Goal: Task Accomplishment & Management: Use online tool/utility

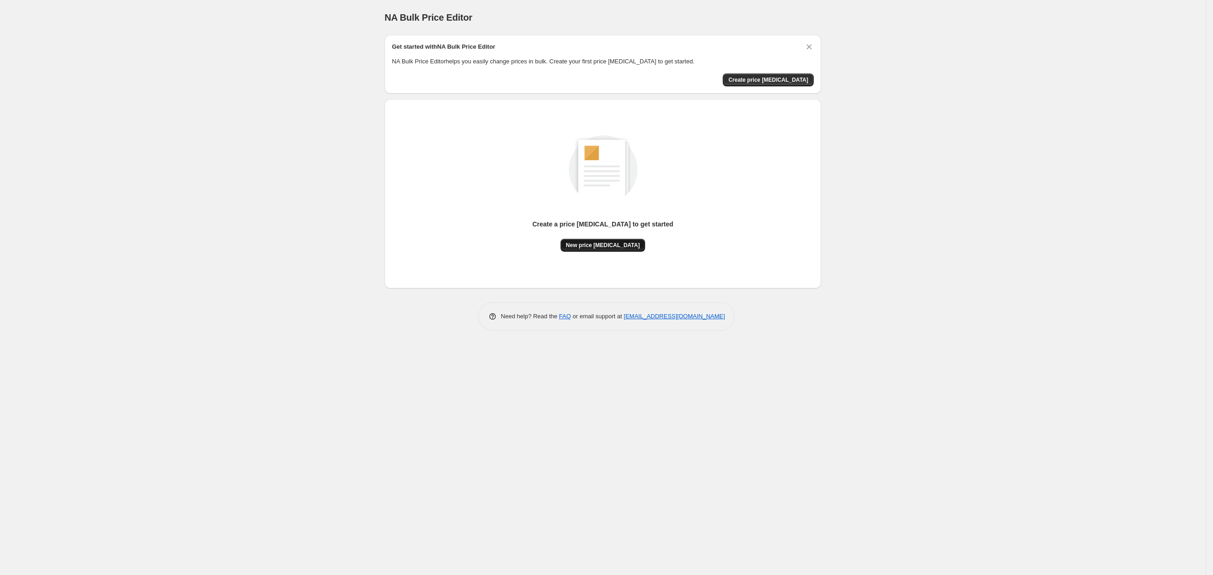
click at [608, 245] on span "New price [MEDICAL_DATA]" at bounding box center [603, 245] width 74 height 7
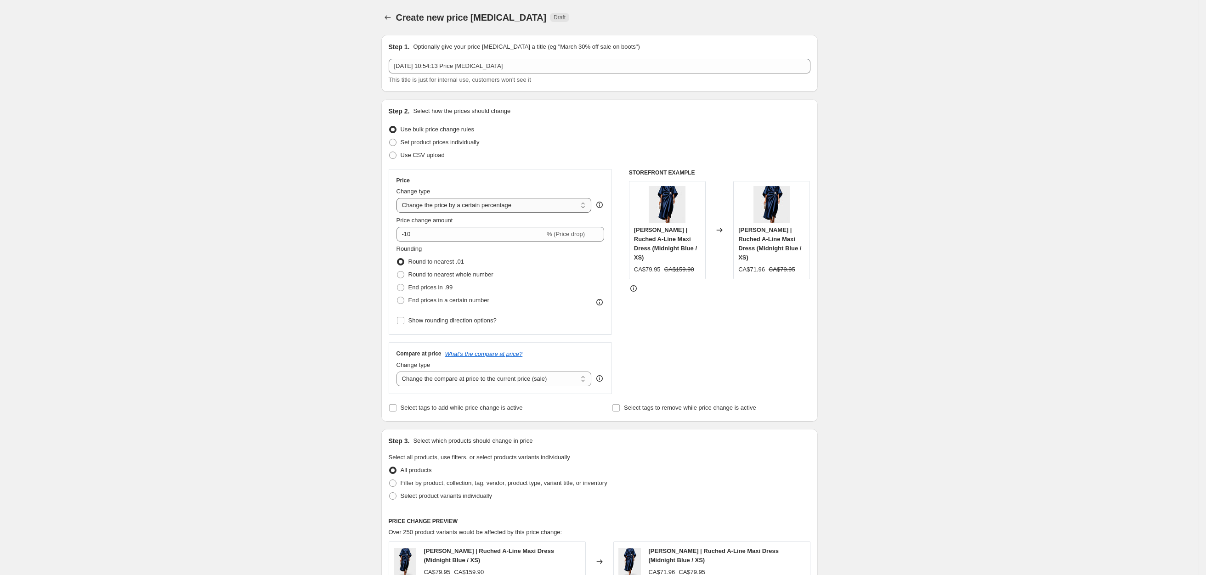
click at [462, 210] on select "Change the price to a certain amount Change the price by a certain amount Chang…" at bounding box center [493, 205] width 195 height 15
select select "by"
click at [400, 198] on select "Change the price to a certain amount Change the price by a certain amount Chang…" at bounding box center [493, 205] width 195 height 15
type input "-10.00"
drag, startPoint x: 434, startPoint y: 234, endPoint x: 407, endPoint y: 222, distance: 30.0
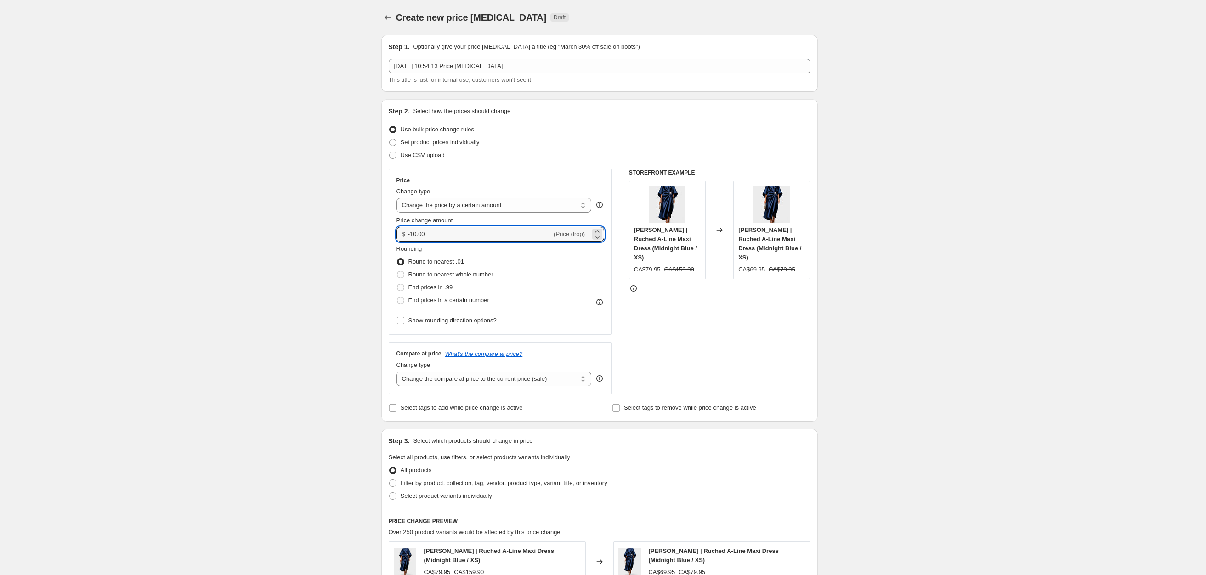
click at [404, 223] on div "Price change amount $ -10.00 (Price drop)" at bounding box center [500, 229] width 208 height 26
type input "25.00"
click at [548, 203] on select "Change the price to a certain amount Change the price by a certain amount Chang…" at bounding box center [493, 205] width 195 height 15
click at [400, 198] on select "Change the price to a certain amount Change the price by a certain amount Chang…" at bounding box center [493, 205] width 195 height 15
drag, startPoint x: 435, startPoint y: 233, endPoint x: 401, endPoint y: 231, distance: 33.6
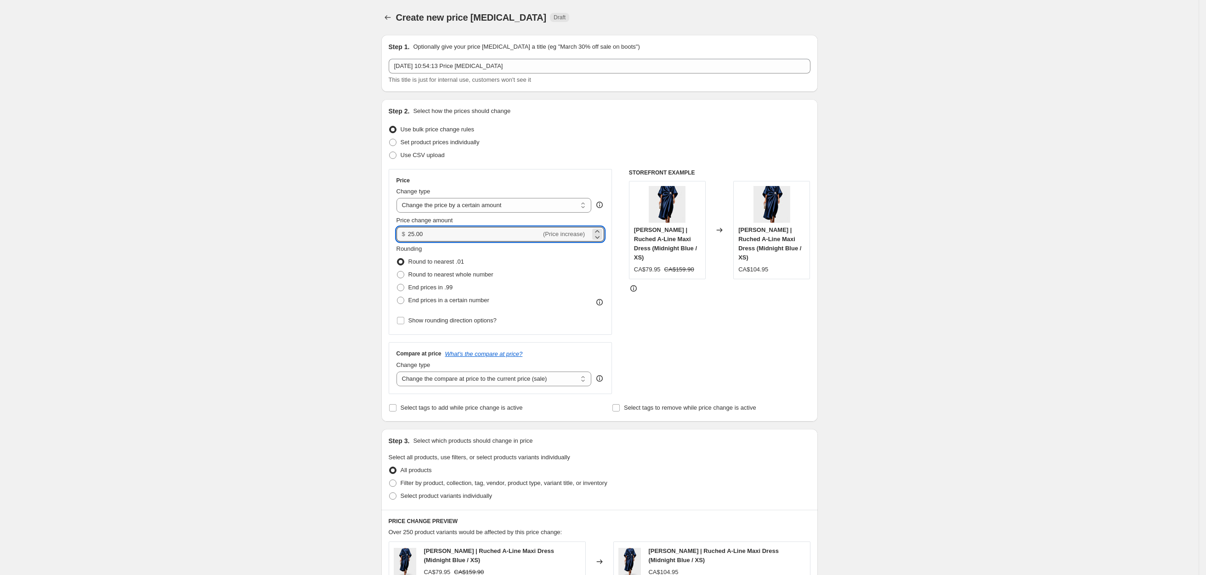
click at [401, 231] on div "$ 25.00 (Price increase)" at bounding box center [500, 234] width 208 height 15
click at [480, 378] on select "Change the compare at price to the current price (sale) Change the compare at p…" at bounding box center [493, 379] width 195 height 15
select select "to"
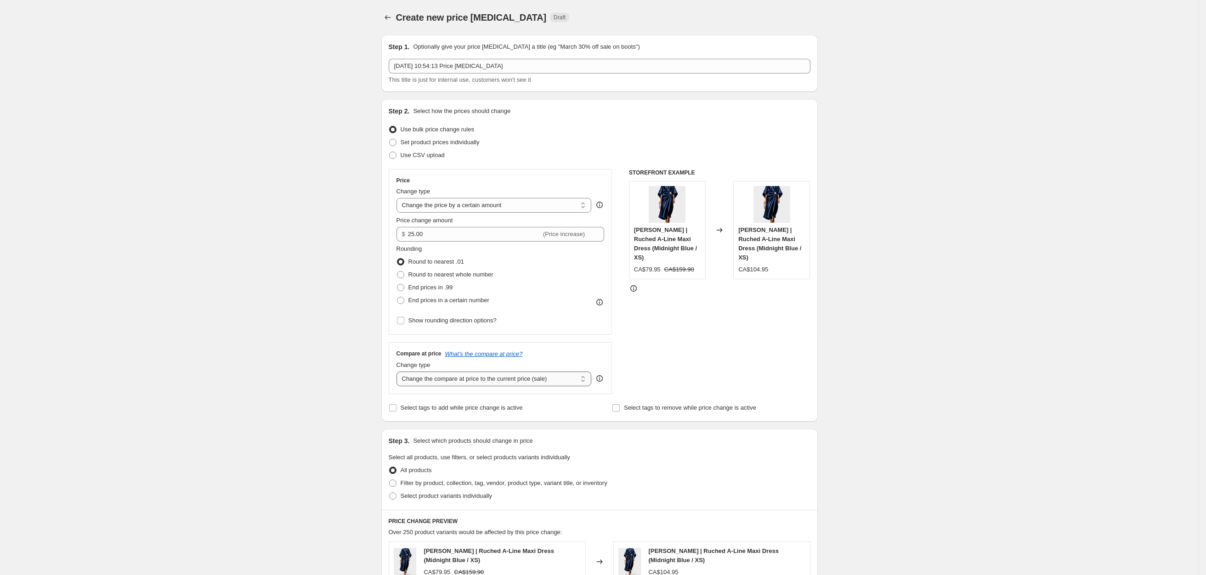
click at [400, 372] on select "Change the compare at price to the current price (sale) Change the compare at p…" at bounding box center [493, 379] width 195 height 15
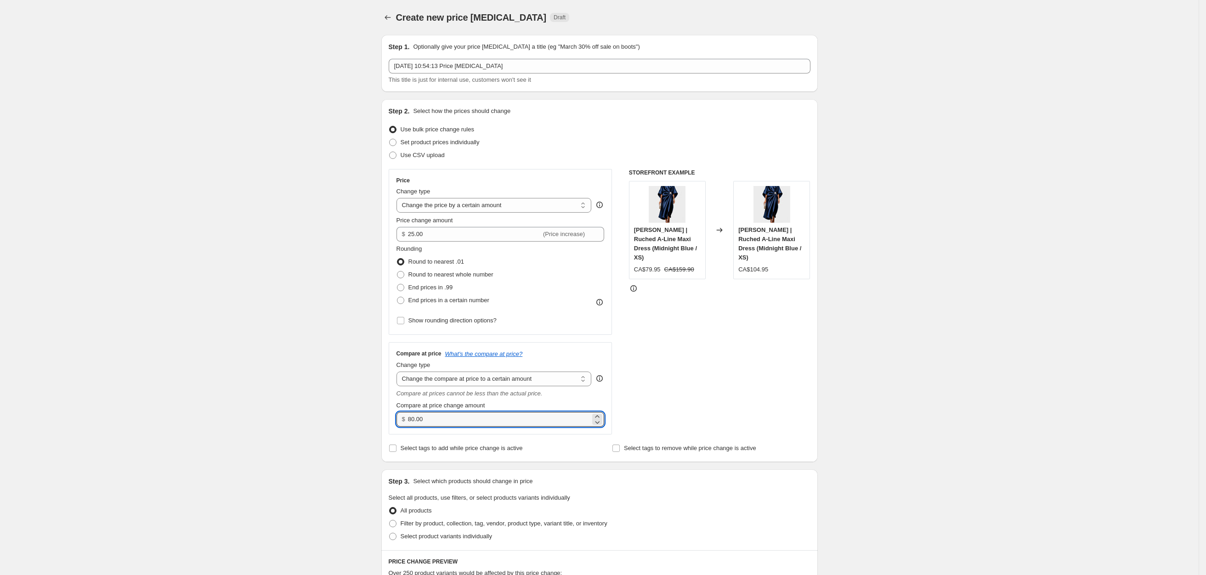
drag, startPoint x: 430, startPoint y: 420, endPoint x: 394, endPoint y: 413, distance: 36.4
click at [390, 410] on div "Step 2. Select how the prices should change Use bulk price change rules Set pro…" at bounding box center [599, 280] width 436 height 363
paste input "25.00"
type input "25.00"
click at [962, 409] on div "Create new price change job. This page is ready Create new price change job Dra…" at bounding box center [599, 487] width 1198 height 974
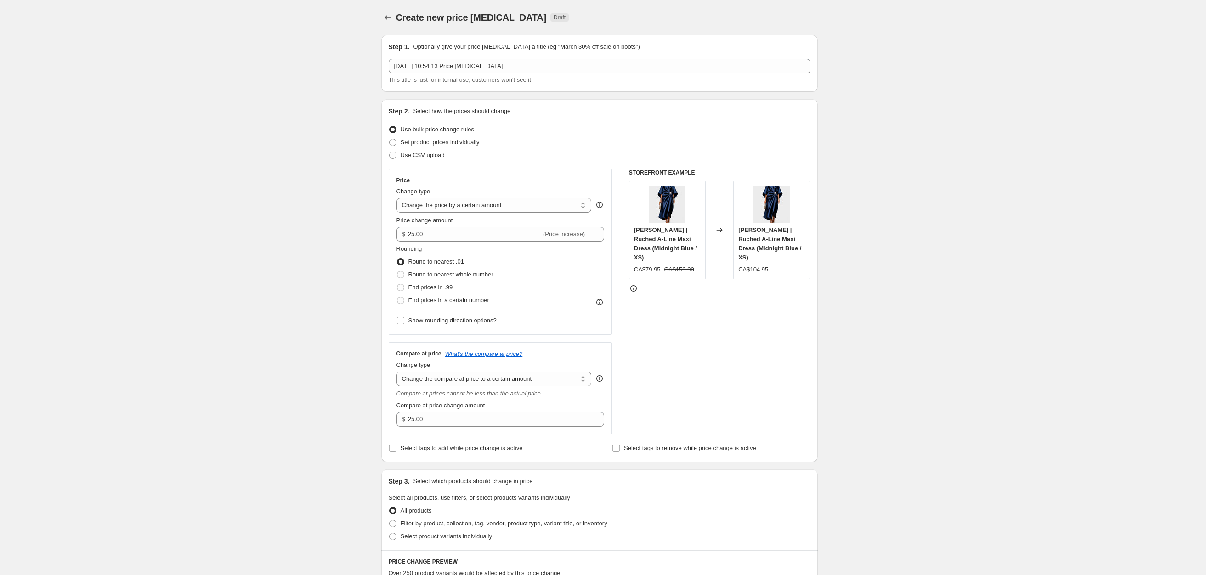
click at [677, 508] on div "All products" at bounding box center [600, 510] width 422 height 13
click at [728, 419] on div "STOREFRONT EXAMPLE Viviana | Ruched A-Line Maxi Dress (Midnight Blue / XS) CA$7…" at bounding box center [719, 302] width 181 height 266
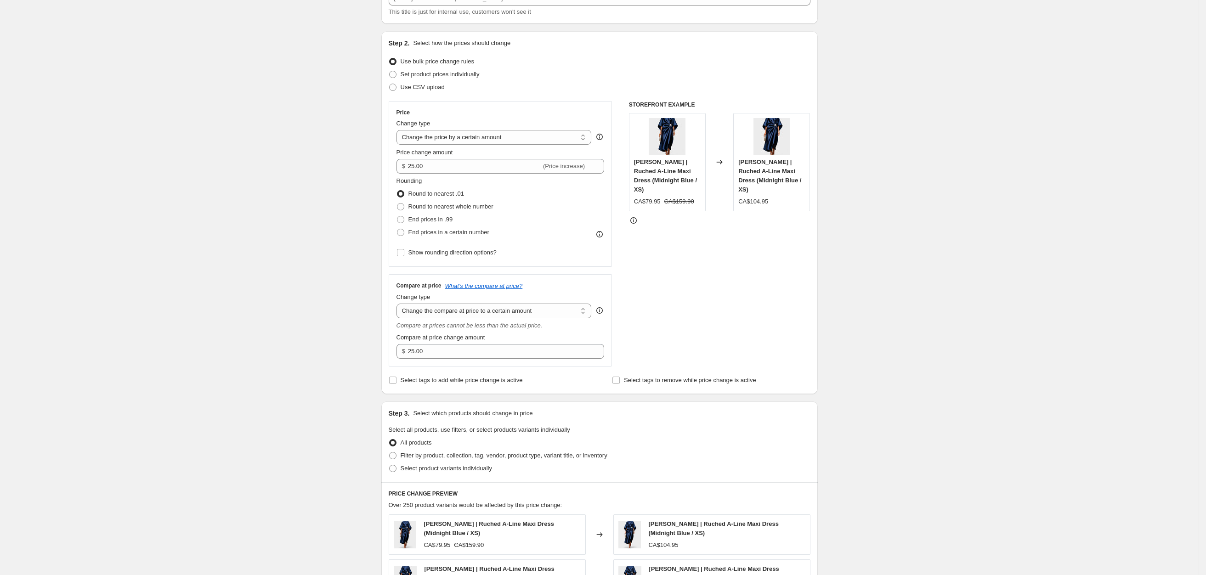
scroll to position [69, 0]
click at [415, 165] on input "25.00" at bounding box center [474, 165] width 133 height 15
click at [418, 163] on input "25.00" at bounding box center [474, 165] width 133 height 15
type input "20.00"
click at [991, 316] on div "Create new price change job. This page is ready Create new price change job Dra…" at bounding box center [599, 418] width 1198 height 974
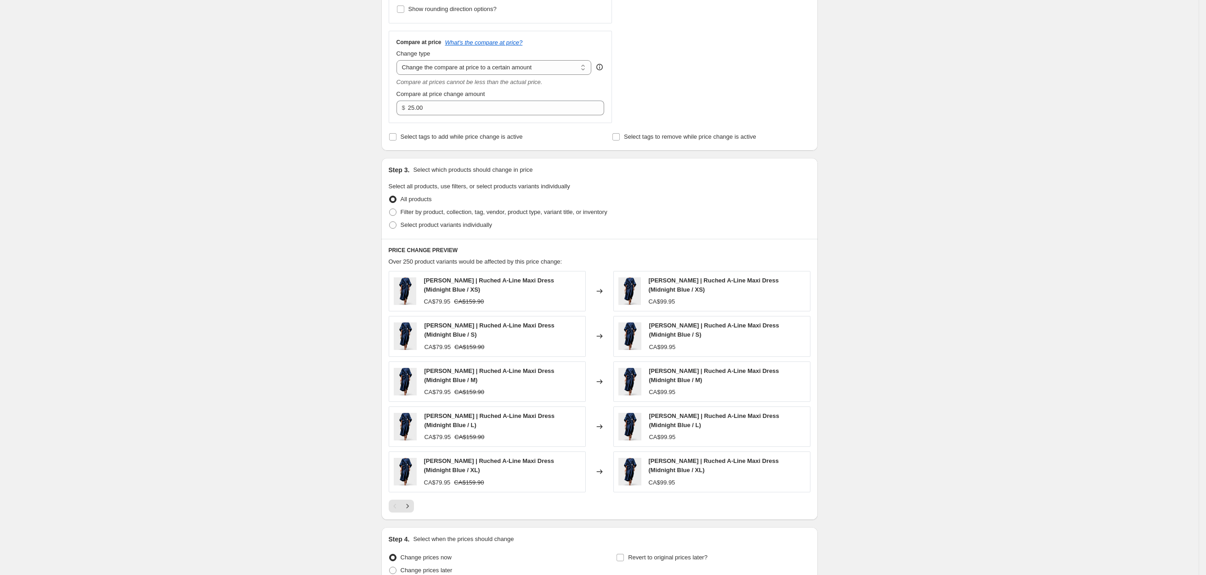
scroll to position [401, 0]
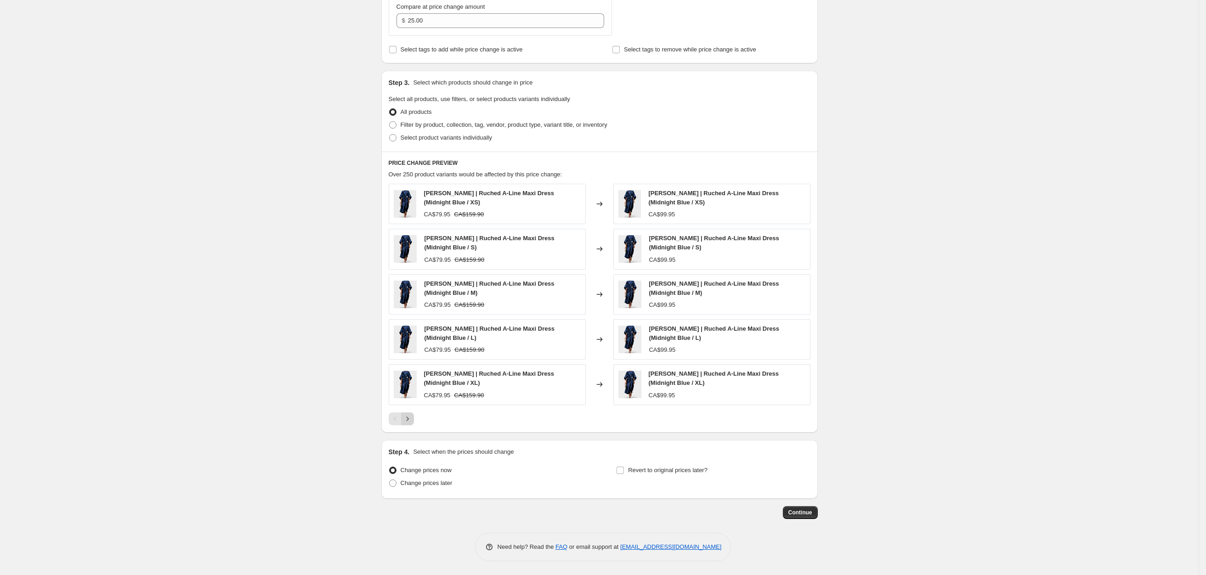
click at [412, 422] on icon "Next" at bounding box center [407, 418] width 9 height 9
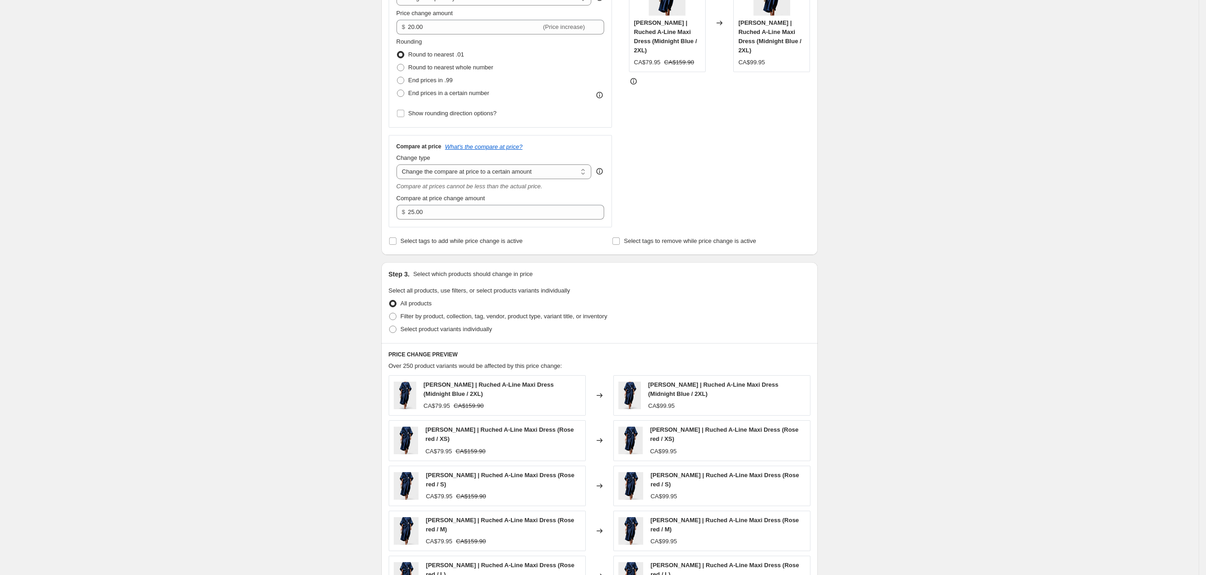
scroll to position [183, 0]
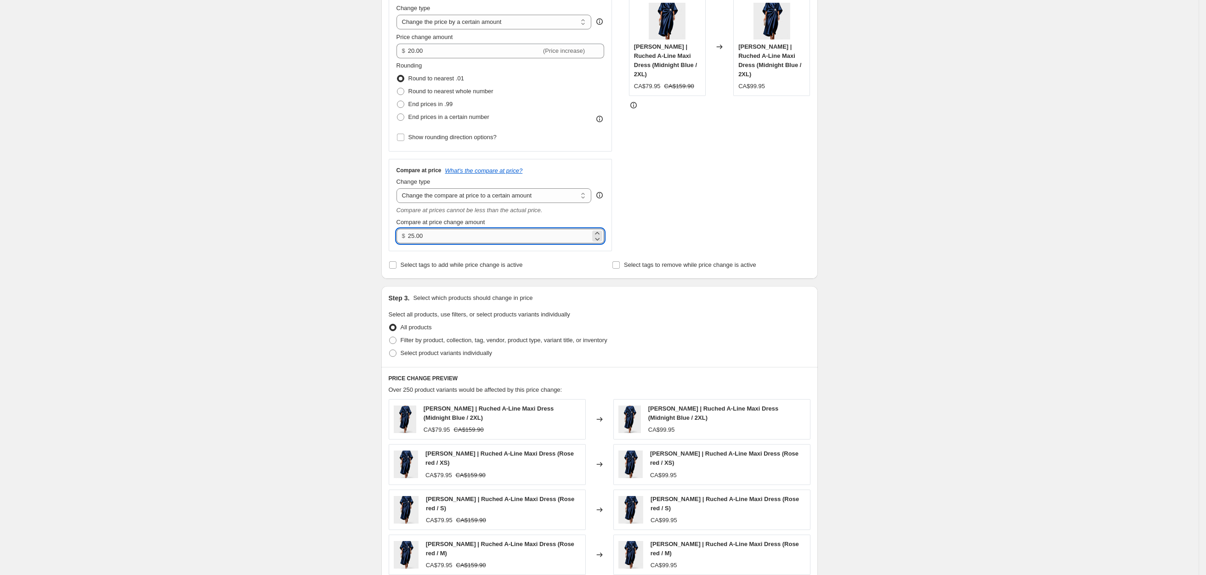
click at [458, 238] on input "25.00" at bounding box center [499, 236] width 182 height 15
click at [538, 191] on select "Change the compare at price to the current price (sale) Change the compare at p…" at bounding box center [493, 195] width 195 height 15
select select "pp"
click at [400, 188] on select "Change the compare at price to the current price (sale) Change the compare at p…" at bounding box center [493, 195] width 195 height 15
type input "20"
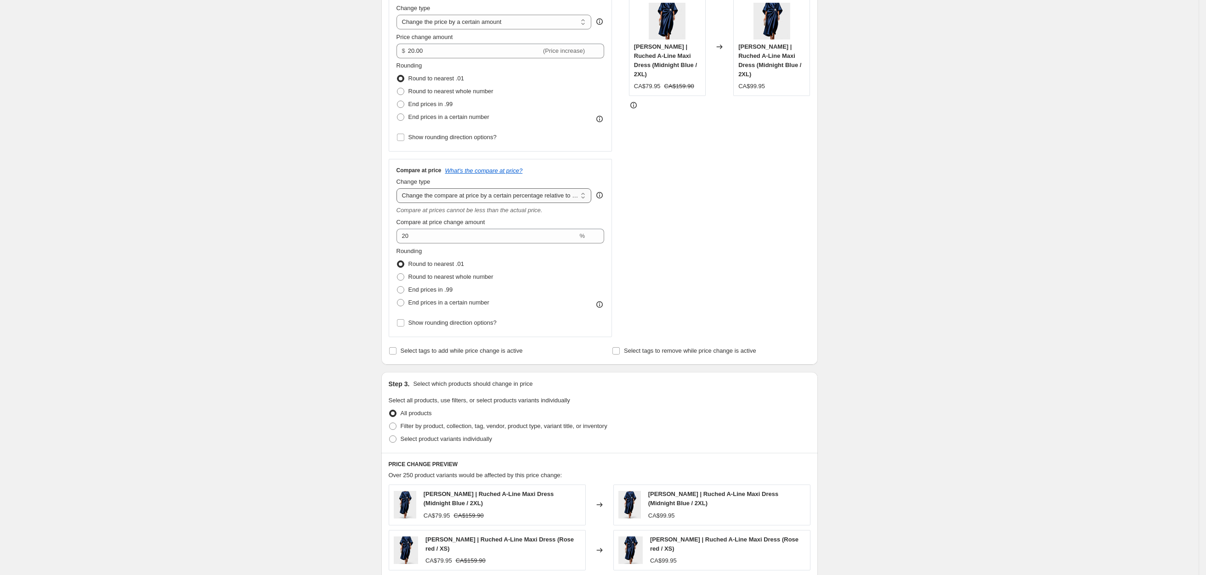
click at [499, 192] on select "Change the compare at price to the current price (sale) Change the compare at p…" at bounding box center [493, 195] width 195 height 15
click at [400, 188] on select "Change the compare at price to the current price (sale) Change the compare at p…" at bounding box center [493, 195] width 195 height 15
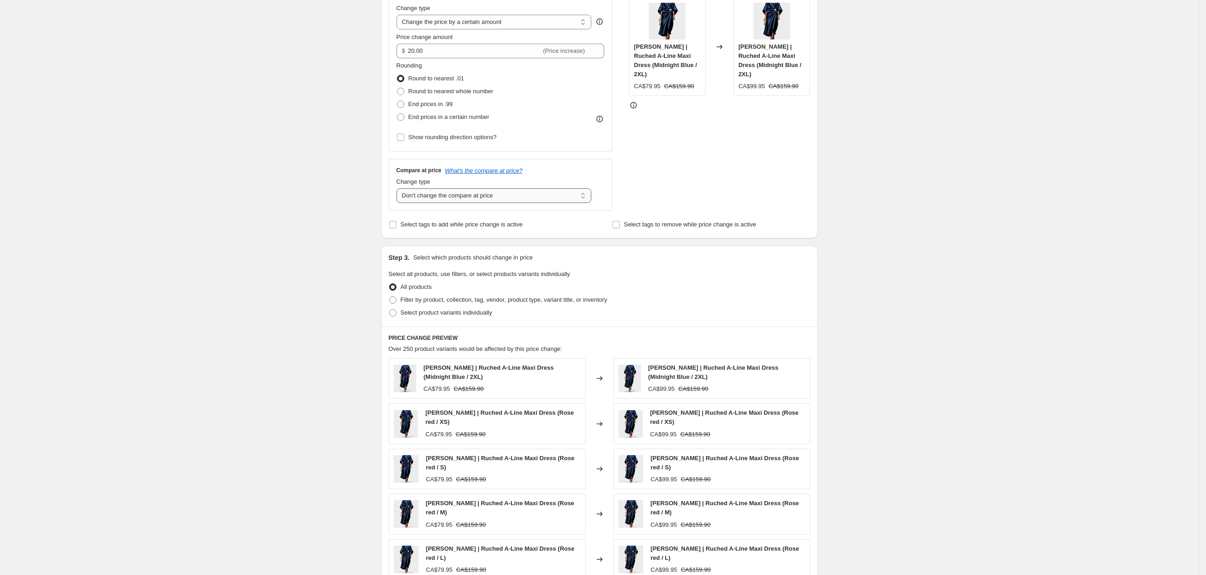
click at [477, 198] on select "Change the compare at price to the current price (sale) Change the compare at p…" at bounding box center [493, 195] width 195 height 15
select select "by"
click at [400, 188] on select "Change the compare at price to the current price (sale) Change the compare at p…" at bounding box center [493, 195] width 195 height 15
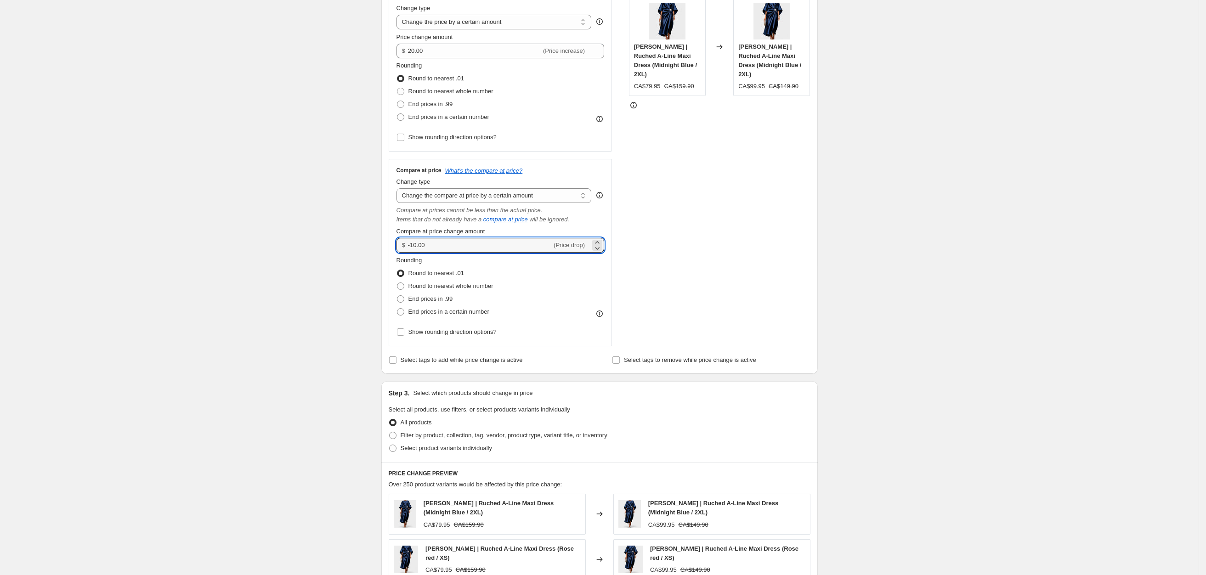
drag, startPoint x: 434, startPoint y: 245, endPoint x: 377, endPoint y: 238, distance: 57.8
click at [377, 238] on div "Step 1. Optionally give your price change job a title (eg "March 30% off sale o…" at bounding box center [596, 336] width 444 height 985
type input "25.00"
click at [941, 216] on div "Create new price change job. This page is ready Create new price change job Dra…" at bounding box center [599, 351] width 1198 height 1068
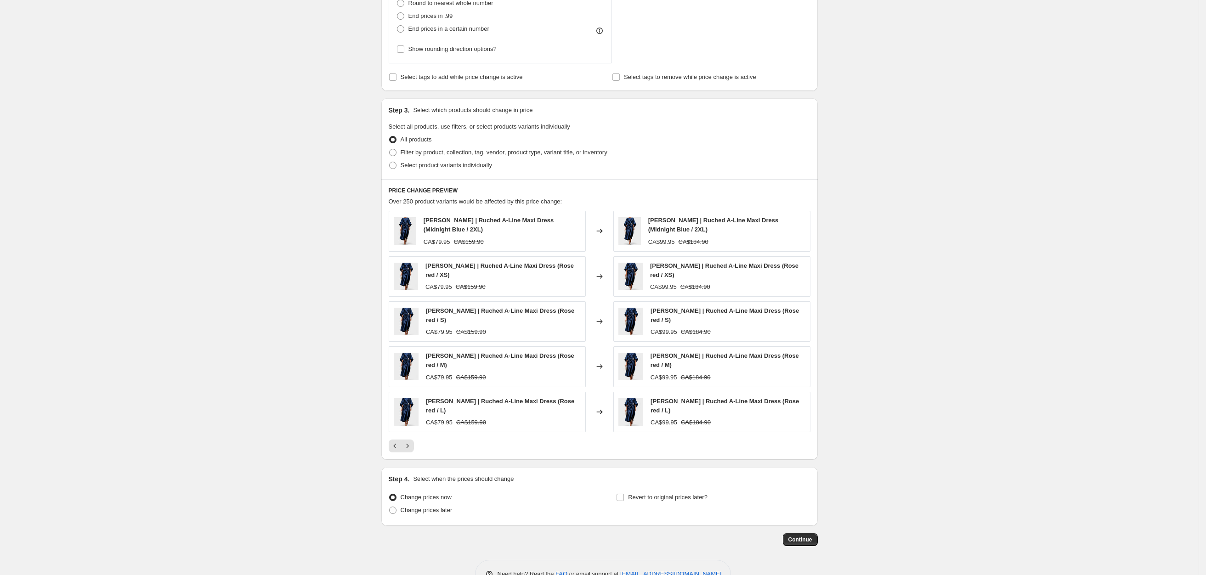
scroll to position [485, 0]
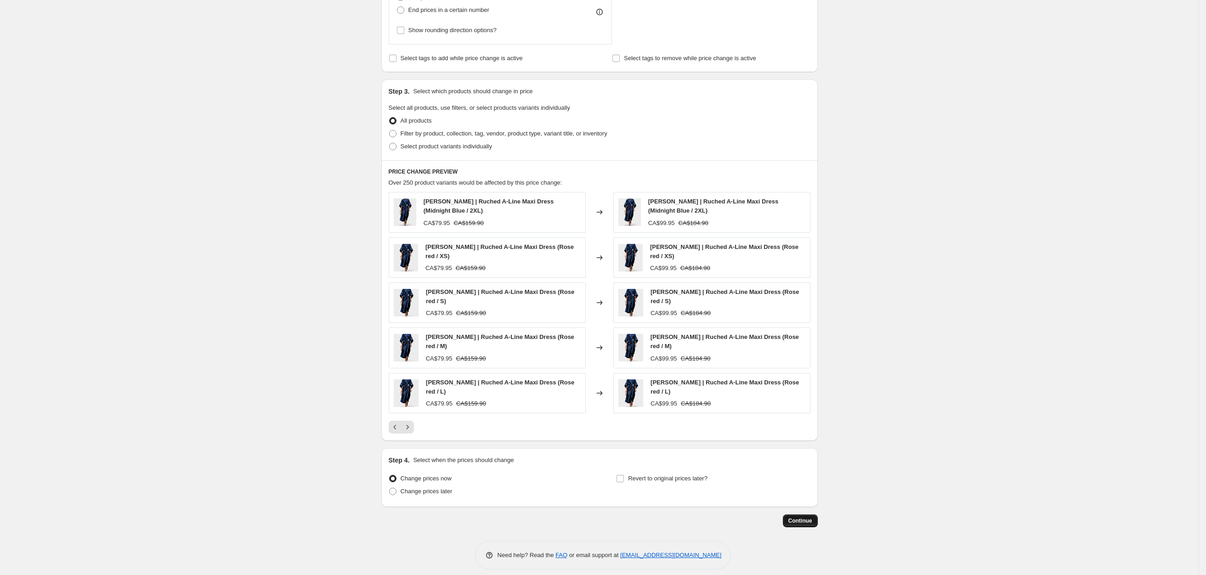
click at [799, 517] on span "Continue" at bounding box center [800, 520] width 24 height 7
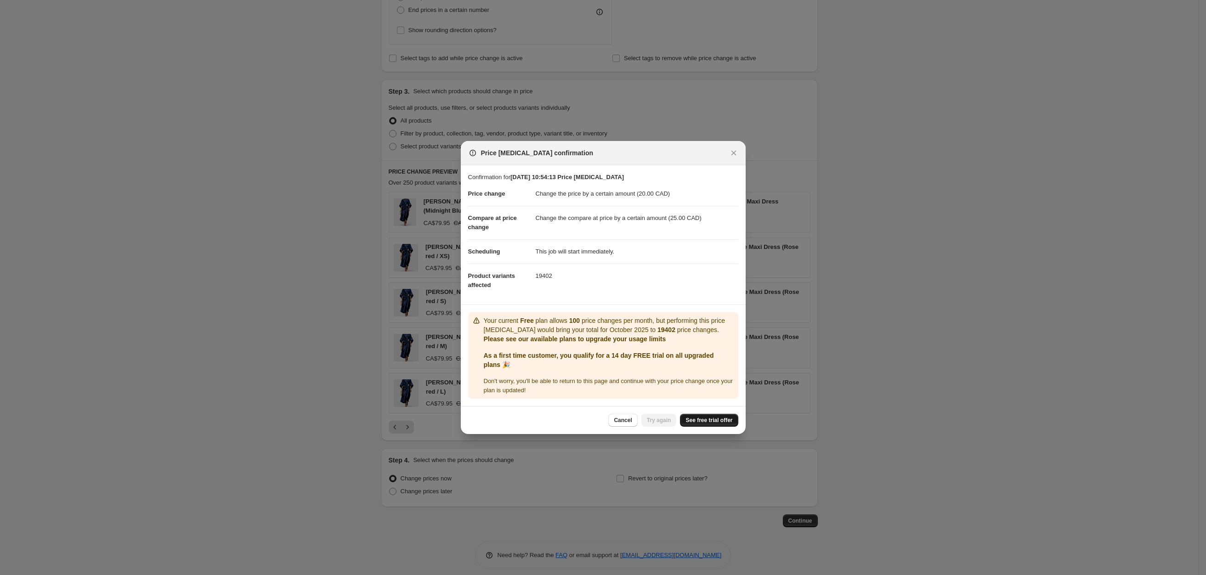
click at [707, 423] on span "See free trial offer" at bounding box center [708, 420] width 47 height 7
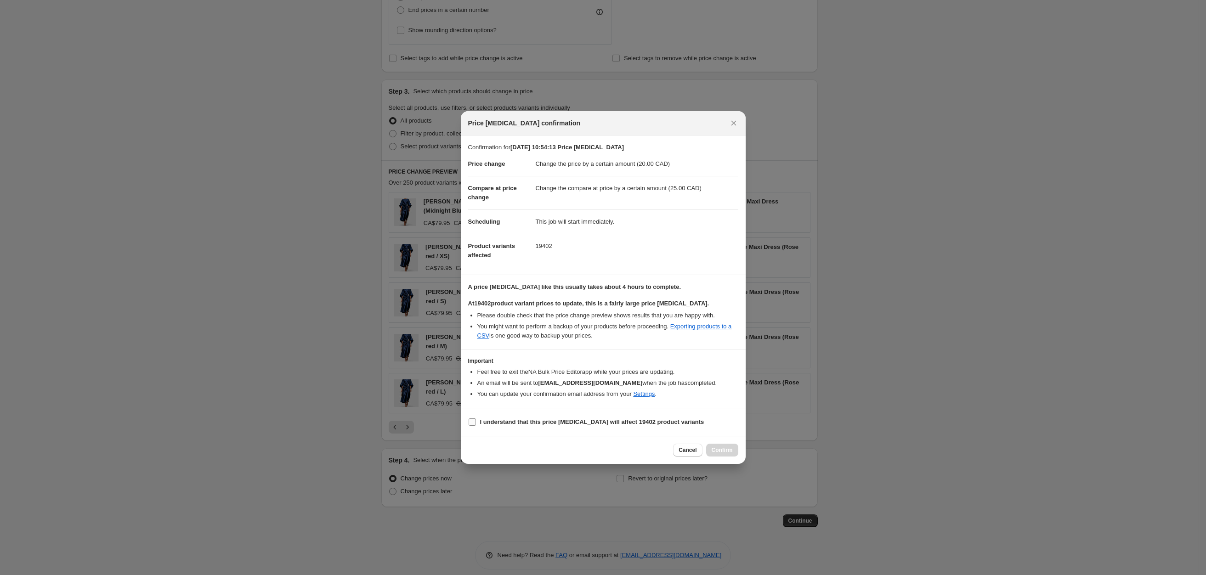
click at [480, 425] on b "I understand that this price change job will affect 19402 product variants" at bounding box center [592, 421] width 224 height 7
click at [476, 426] on input "I understand that this price change job will affect 19402 product variants" at bounding box center [472, 421] width 7 height 7
checkbox input "true"
click at [718, 450] on span "Confirm" at bounding box center [722, 449] width 21 height 7
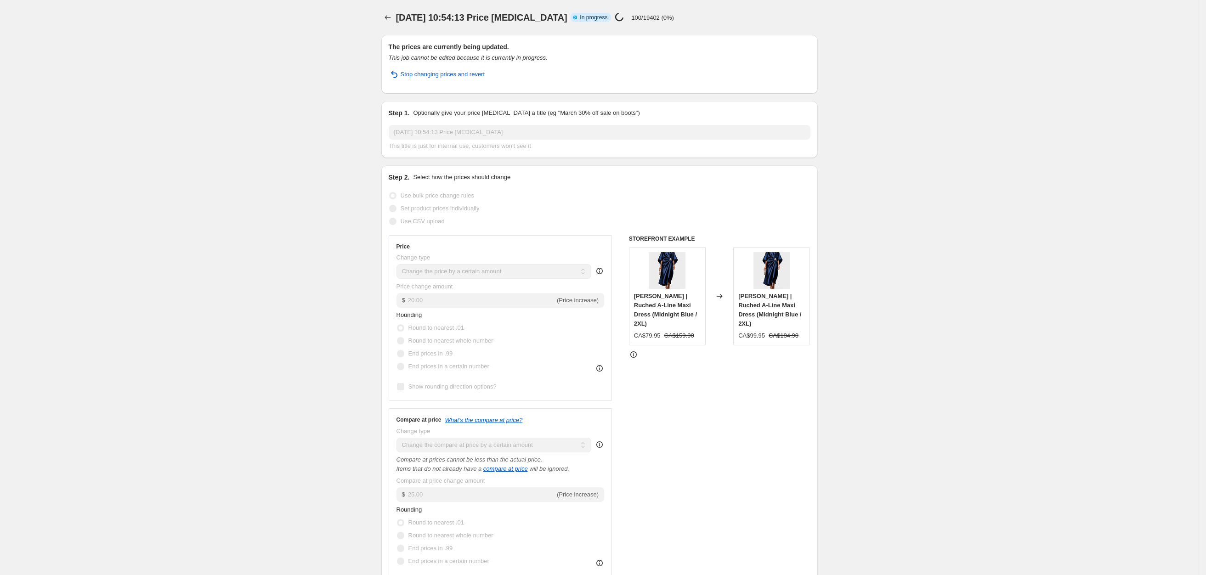
select select "by"
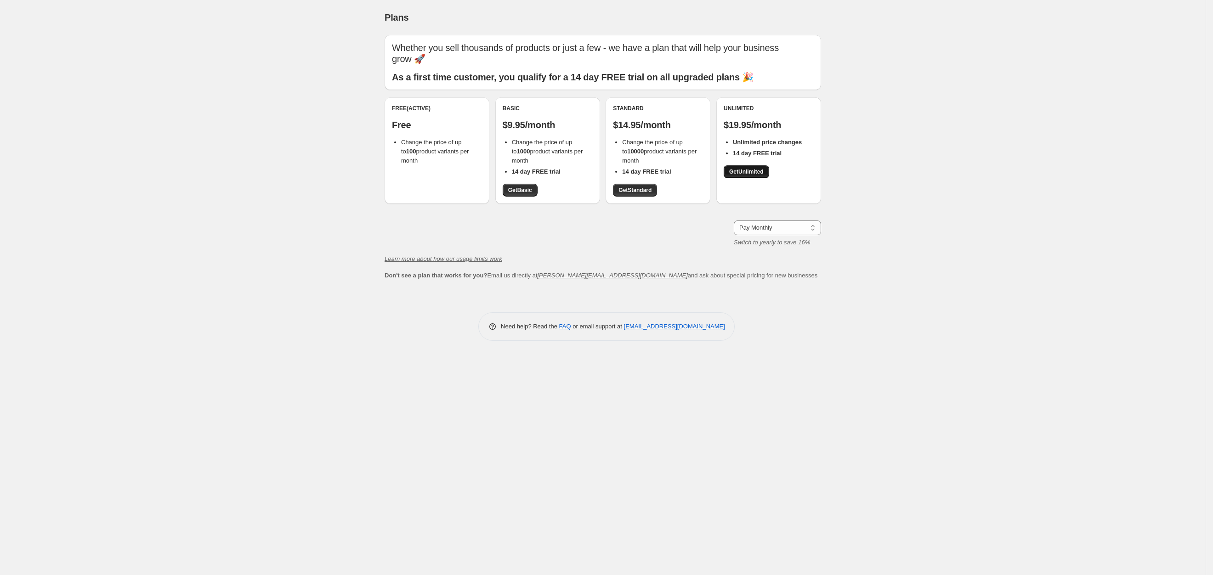
click at [743, 175] on span "Get Unlimited" at bounding box center [746, 171] width 34 height 7
